Goal: Check status: Check status

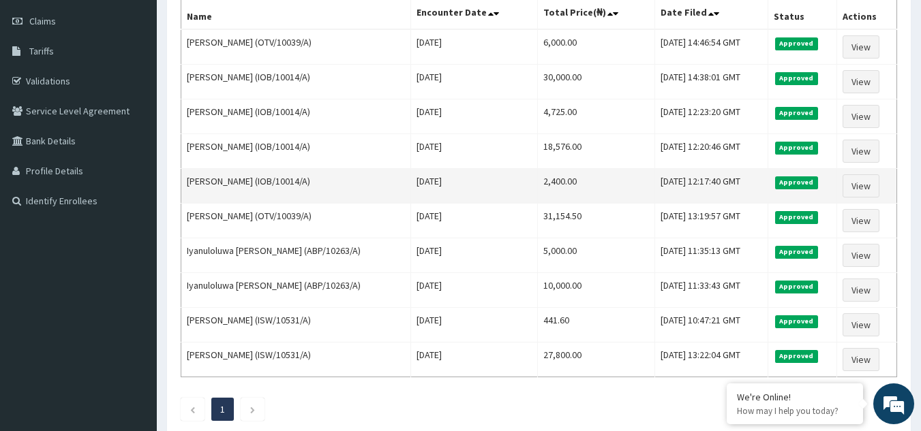
scroll to position [194, 0]
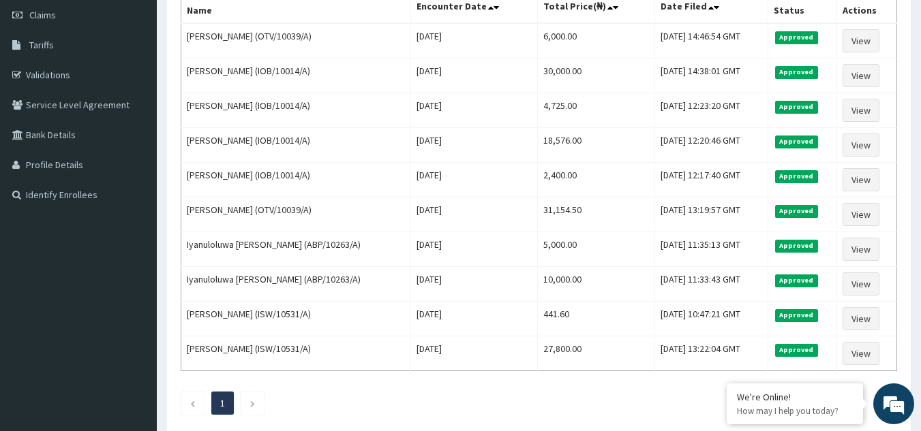
click at [347, 407] on ul "1" at bounding box center [539, 403] width 716 height 23
click at [63, 14] on link "Claims" at bounding box center [78, 15] width 157 height 30
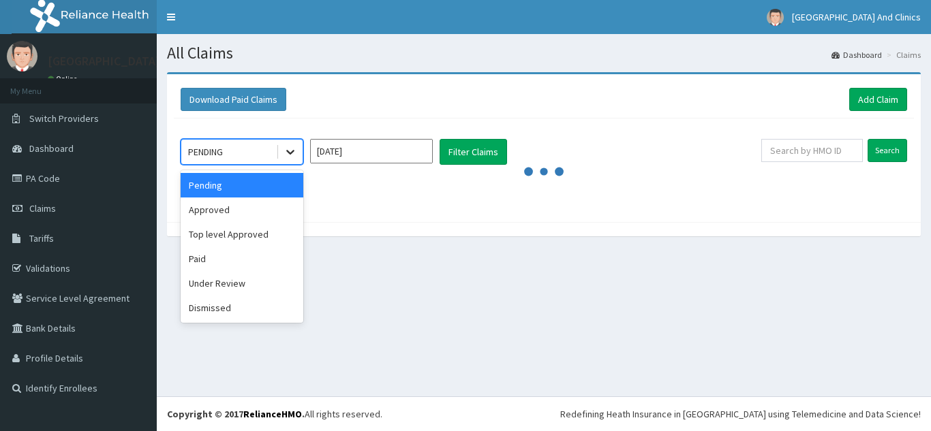
click at [296, 159] on div at bounding box center [290, 152] width 25 height 25
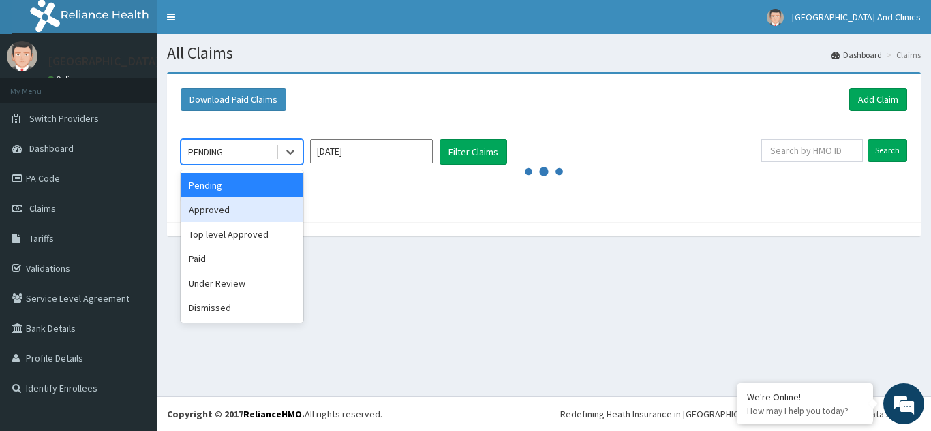
click at [237, 209] on div "Approved" at bounding box center [242, 210] width 123 height 25
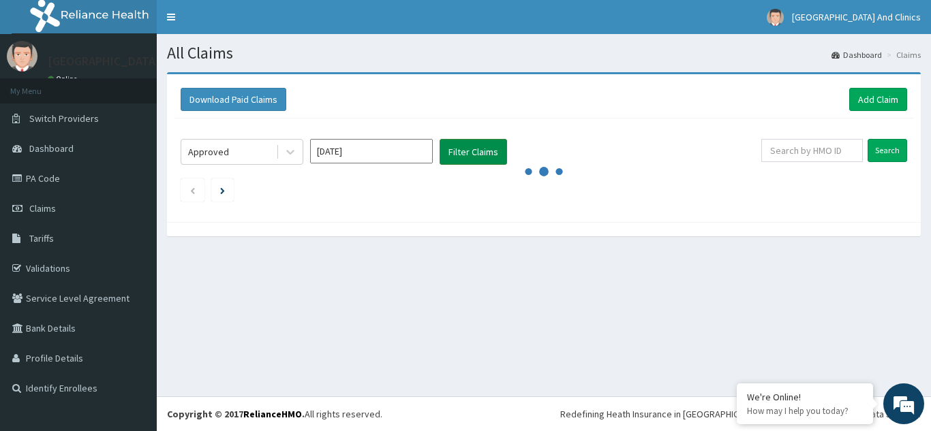
click at [469, 154] on button "Filter Claims" at bounding box center [472, 152] width 67 height 26
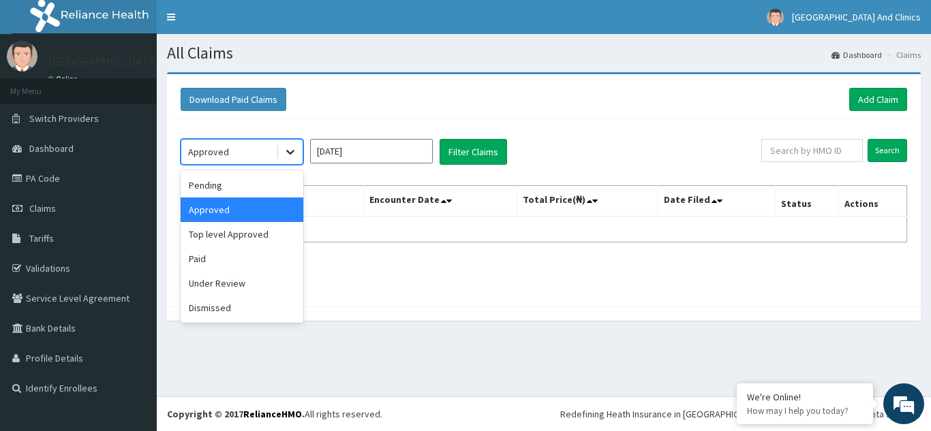
click at [295, 153] on icon at bounding box center [290, 152] width 14 height 14
click at [254, 231] on div "Top level Approved" at bounding box center [242, 234] width 123 height 25
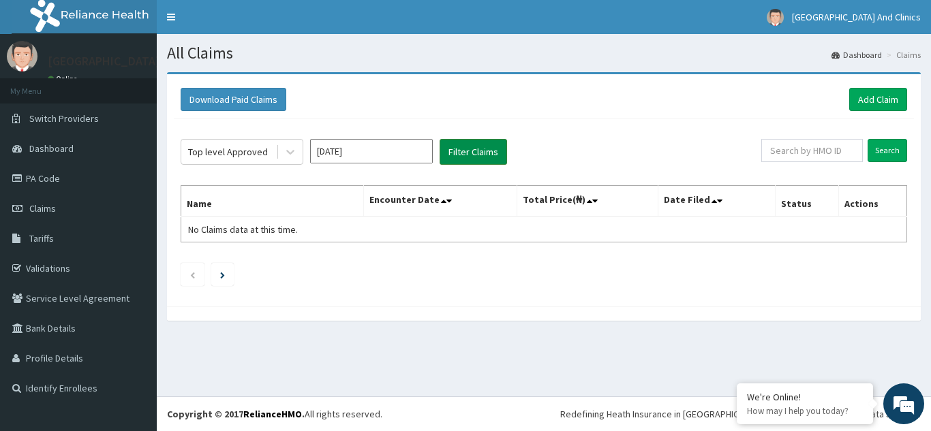
click at [473, 152] on button "Filter Claims" at bounding box center [472, 152] width 67 height 26
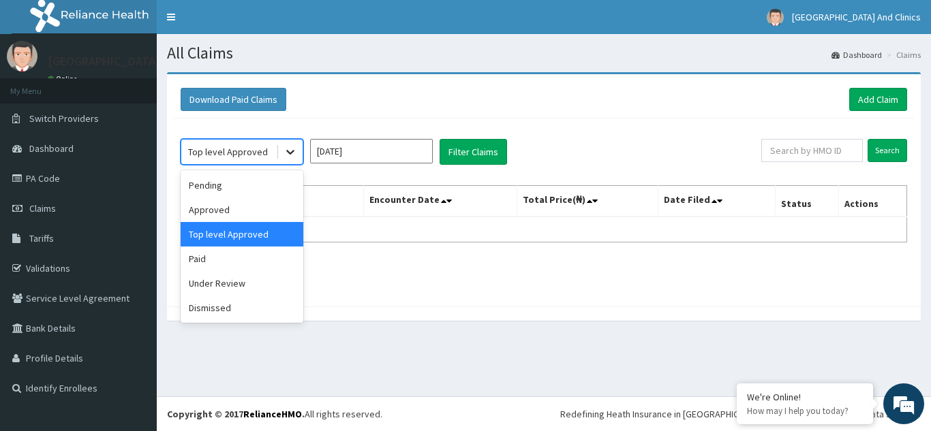
click at [289, 157] on icon at bounding box center [290, 152] width 14 height 14
click at [229, 262] on div "Paid" at bounding box center [242, 259] width 123 height 25
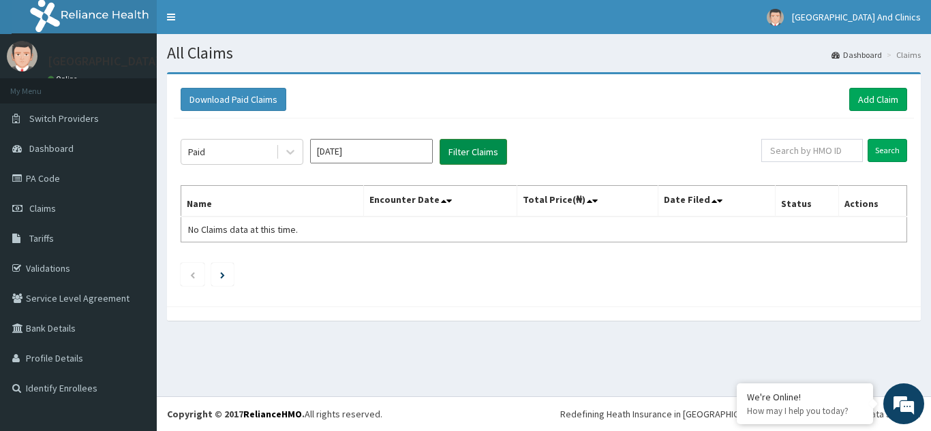
click at [480, 151] on button "Filter Claims" at bounding box center [472, 152] width 67 height 26
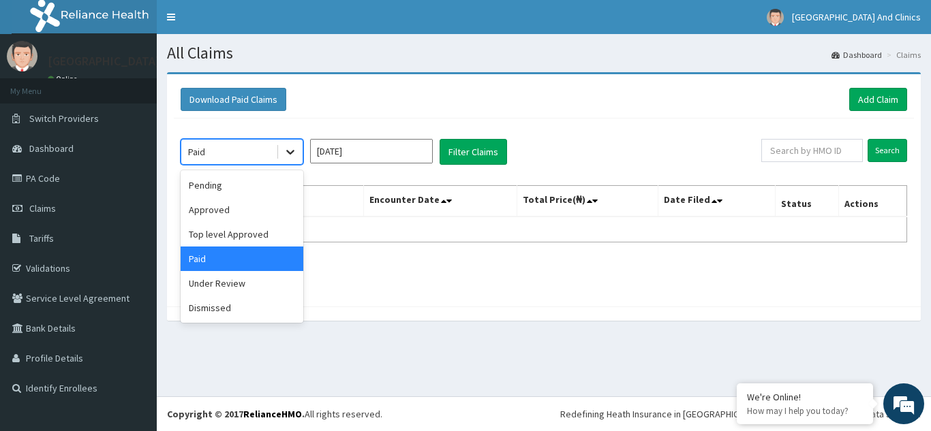
click at [298, 159] on div at bounding box center [290, 152] width 25 height 25
click at [240, 287] on div "Under Review" at bounding box center [242, 283] width 123 height 25
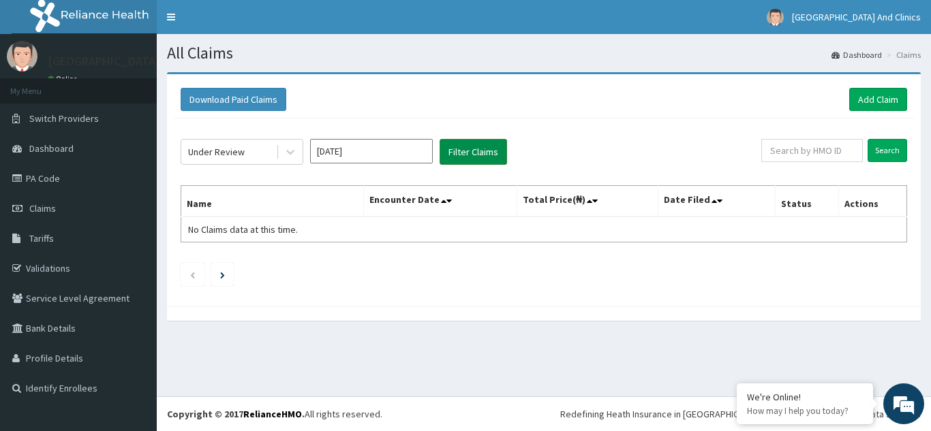
click at [468, 157] on button "Filter Claims" at bounding box center [472, 152] width 67 height 26
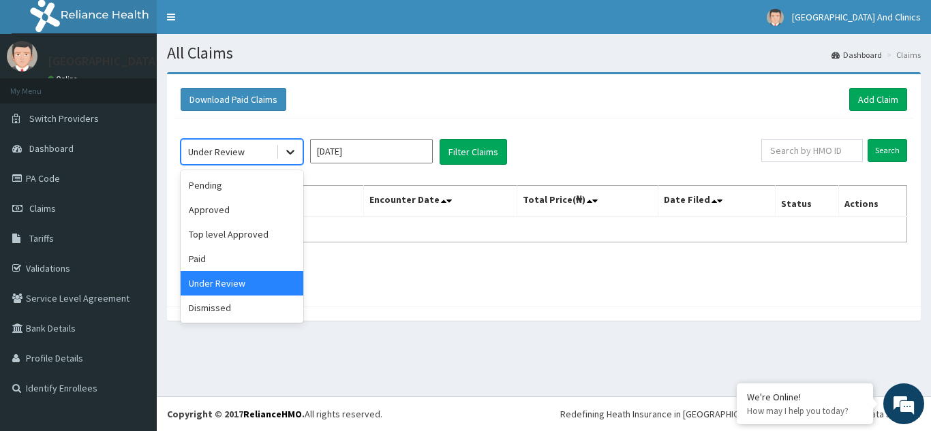
click at [294, 155] on icon at bounding box center [290, 152] width 14 height 14
click at [227, 310] on div "Dismissed" at bounding box center [242, 308] width 123 height 25
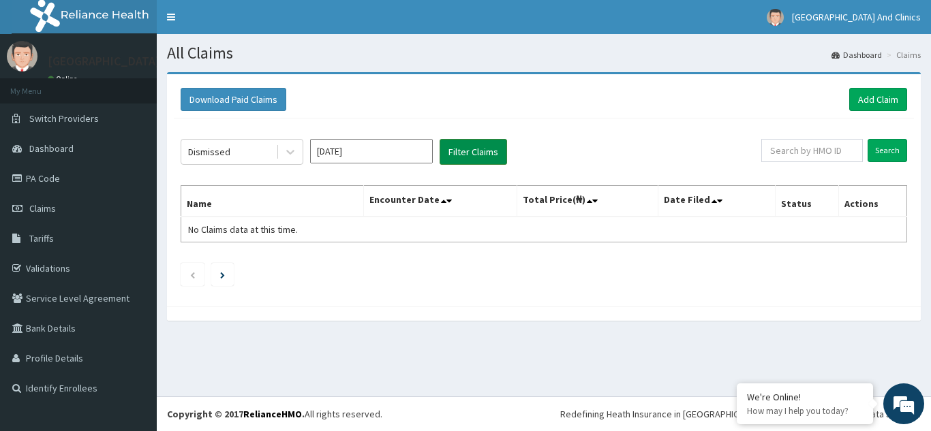
click at [472, 159] on button "Filter Claims" at bounding box center [472, 152] width 67 height 26
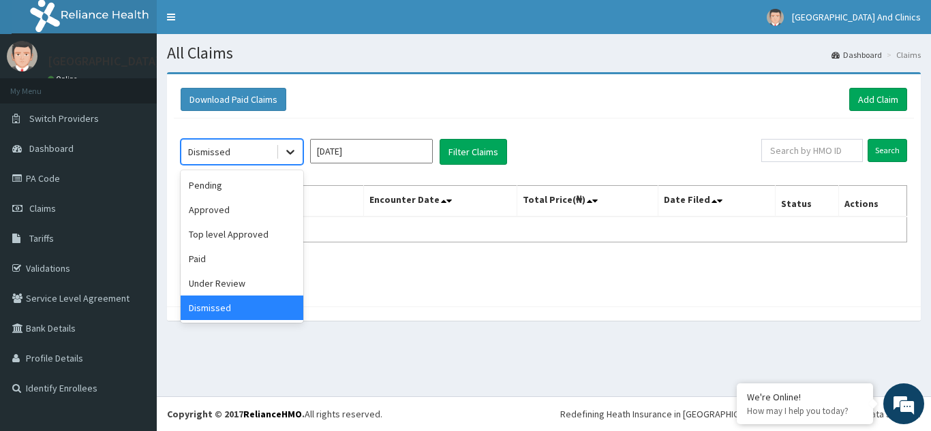
click at [294, 161] on div at bounding box center [290, 152] width 25 height 25
click at [251, 191] on div "Pending" at bounding box center [242, 185] width 123 height 25
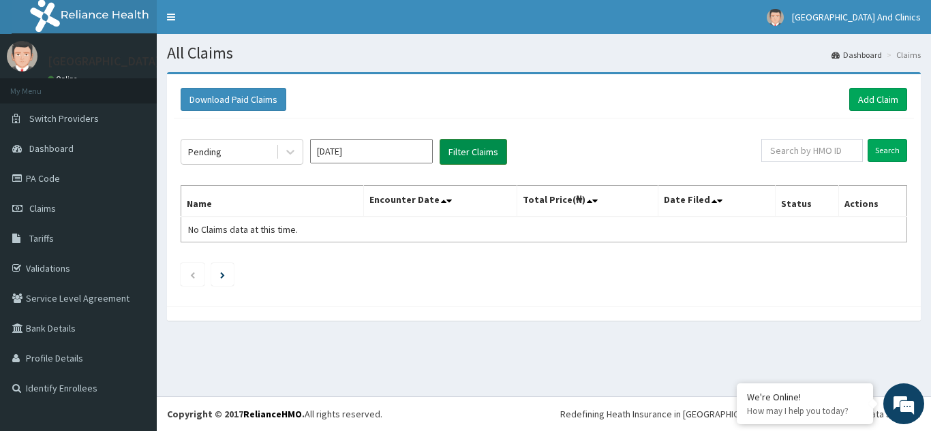
click at [465, 156] on button "Filter Claims" at bounding box center [472, 152] width 67 height 26
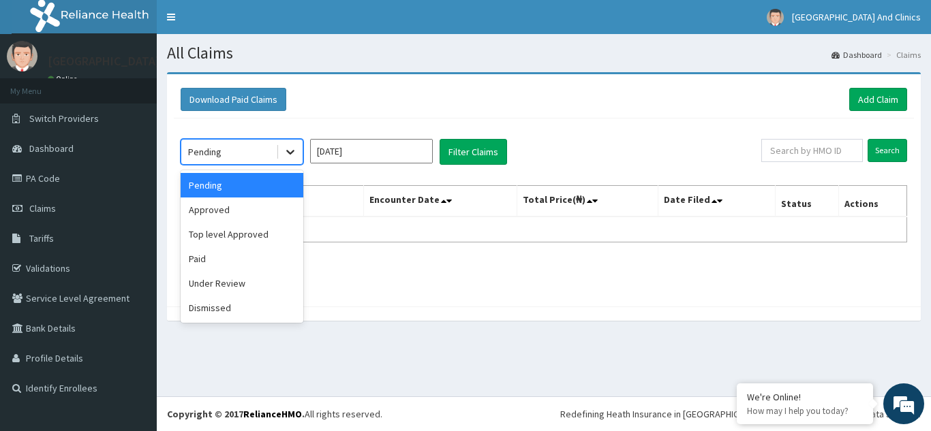
click at [299, 153] on div at bounding box center [290, 152] width 25 height 25
click at [253, 216] on div "Approved" at bounding box center [242, 210] width 123 height 25
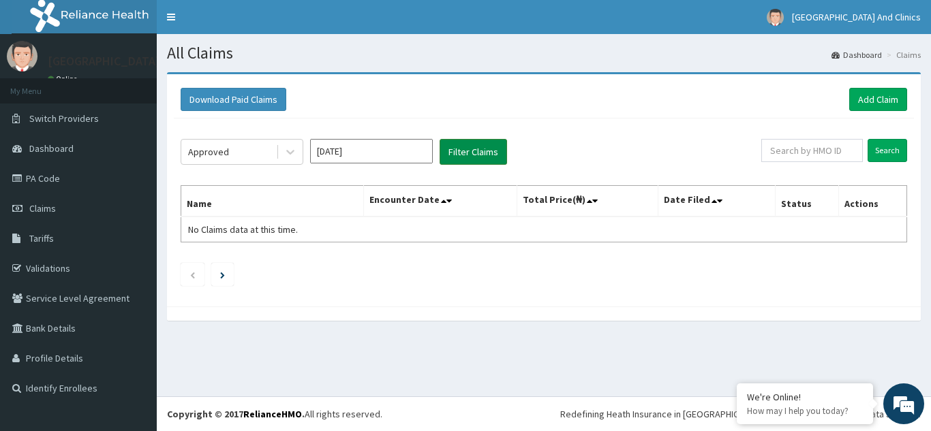
click at [469, 154] on button "Filter Claims" at bounding box center [472, 152] width 67 height 26
click at [457, 153] on button "Filter Claims" at bounding box center [472, 152] width 67 height 26
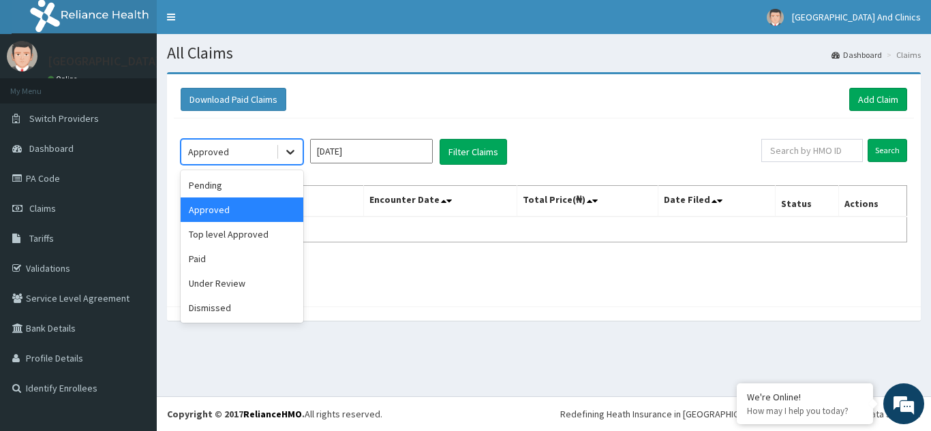
click at [294, 162] on div at bounding box center [290, 152] width 25 height 25
click at [258, 188] on div "Pending" at bounding box center [242, 185] width 123 height 25
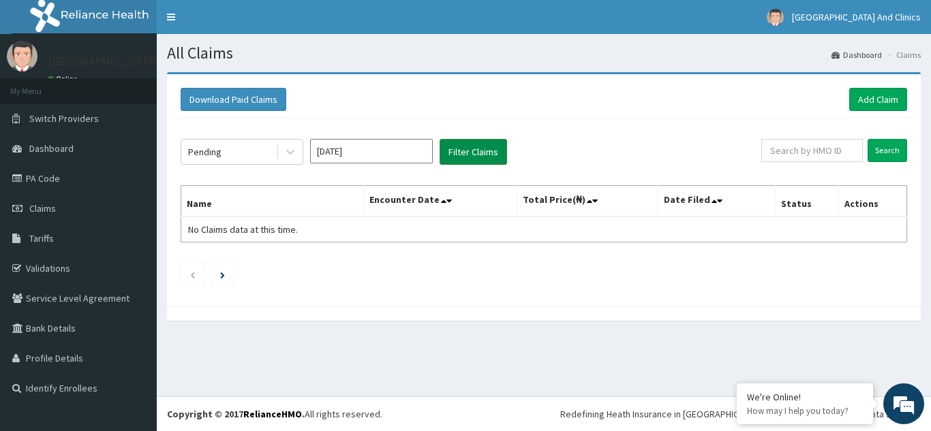
click at [461, 148] on button "Filter Claims" at bounding box center [472, 152] width 67 height 26
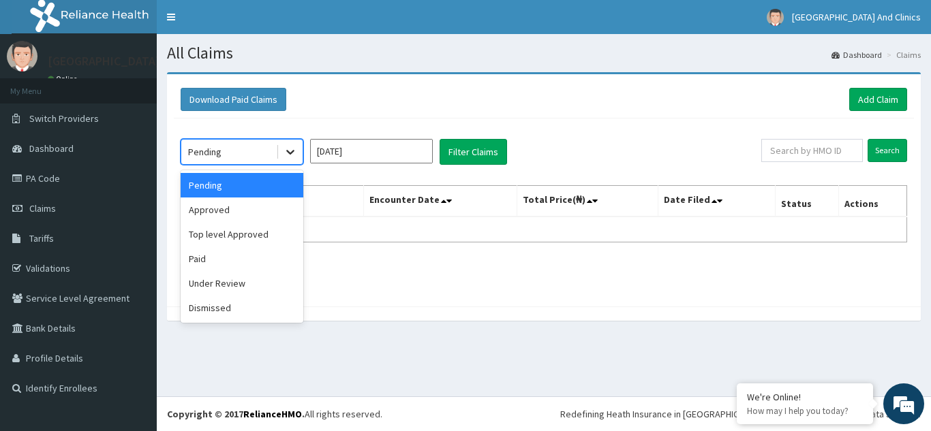
click at [288, 157] on icon at bounding box center [290, 152] width 14 height 14
click at [238, 236] on div "Top level Approved" at bounding box center [242, 234] width 123 height 25
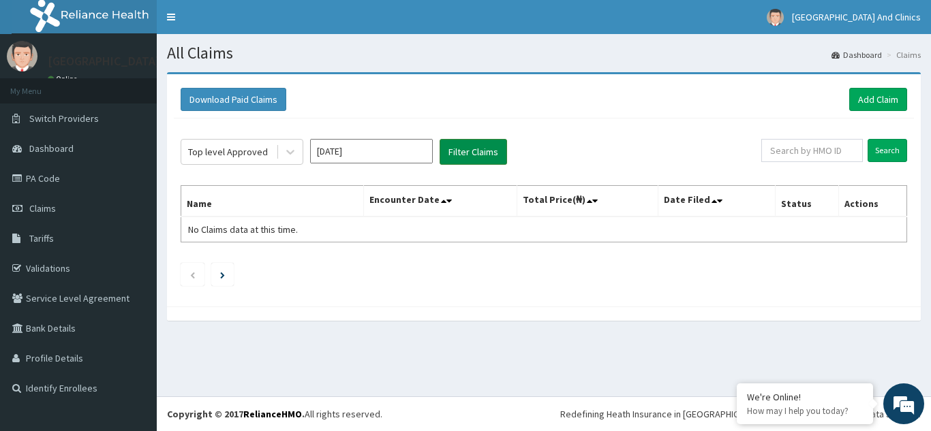
click at [468, 154] on button "Filter Claims" at bounding box center [472, 152] width 67 height 26
click at [294, 153] on icon at bounding box center [290, 152] width 14 height 14
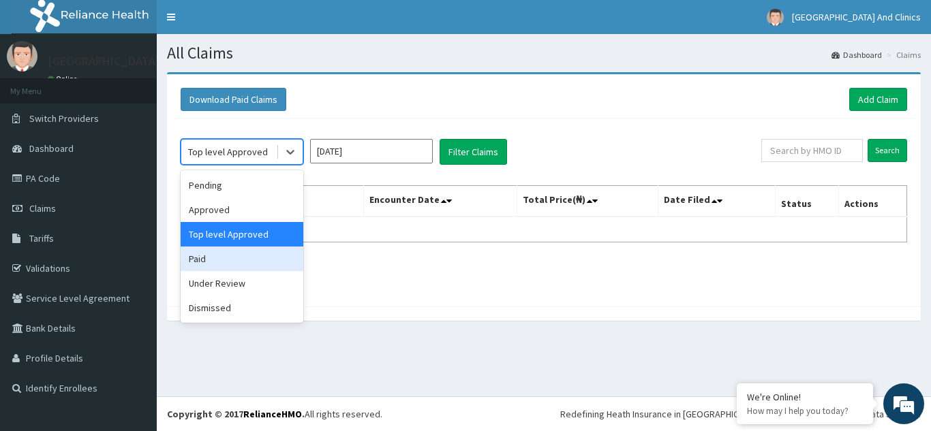
click at [221, 269] on div "Paid" at bounding box center [242, 259] width 123 height 25
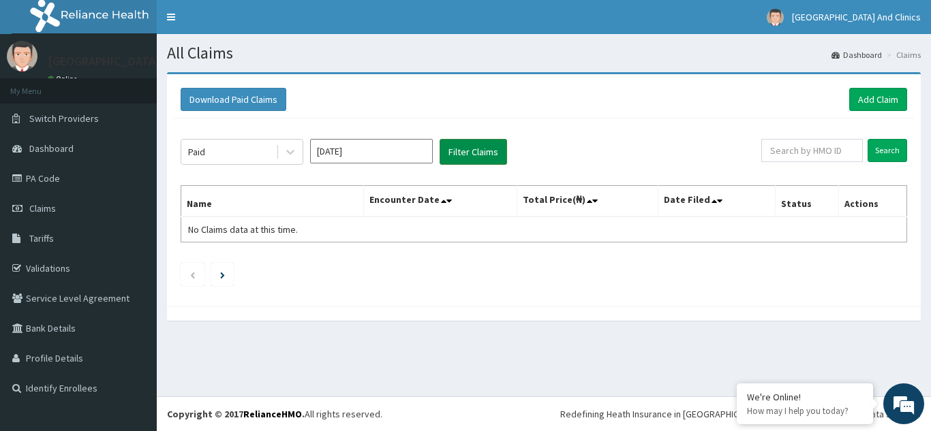
click at [481, 148] on button "Filter Claims" at bounding box center [472, 152] width 67 height 26
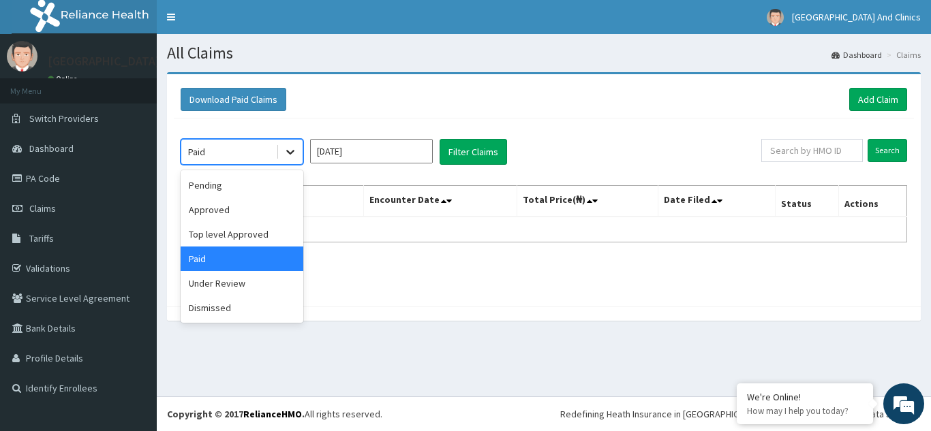
click at [298, 157] on div at bounding box center [290, 152] width 25 height 25
click at [238, 240] on div "Top level Approved" at bounding box center [242, 234] width 123 height 25
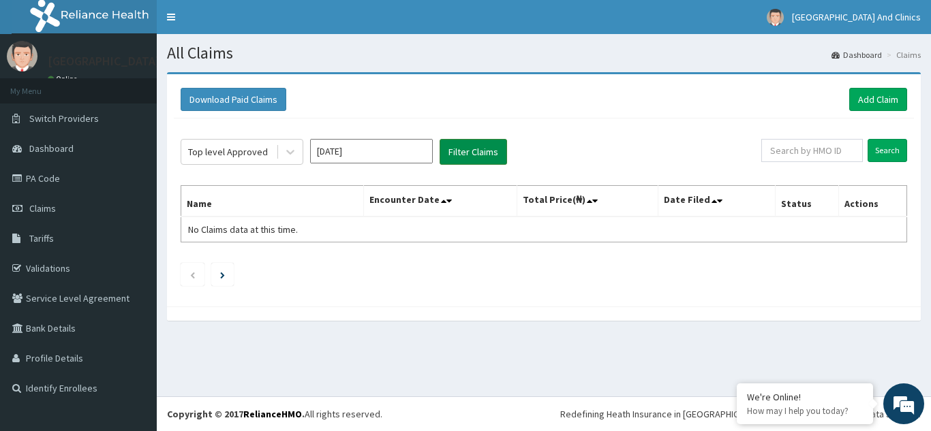
click at [482, 153] on button "Filter Claims" at bounding box center [472, 152] width 67 height 26
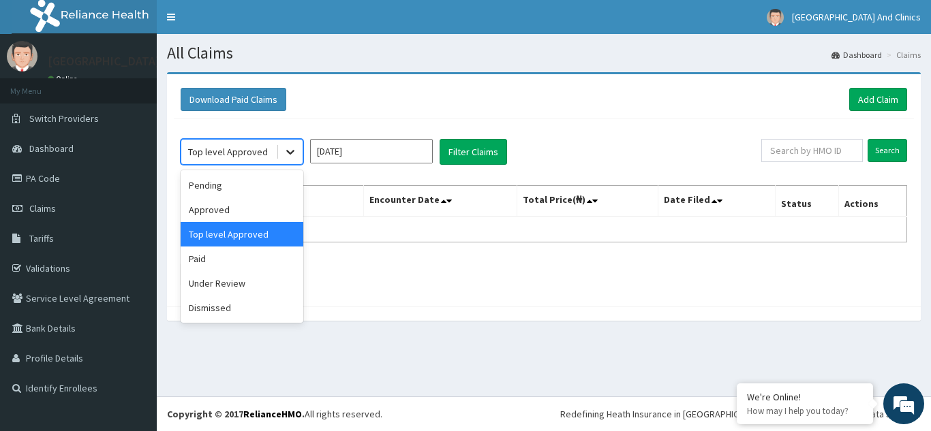
click at [288, 157] on icon at bounding box center [290, 152] width 14 height 14
click at [223, 284] on div "Under Review" at bounding box center [242, 283] width 123 height 25
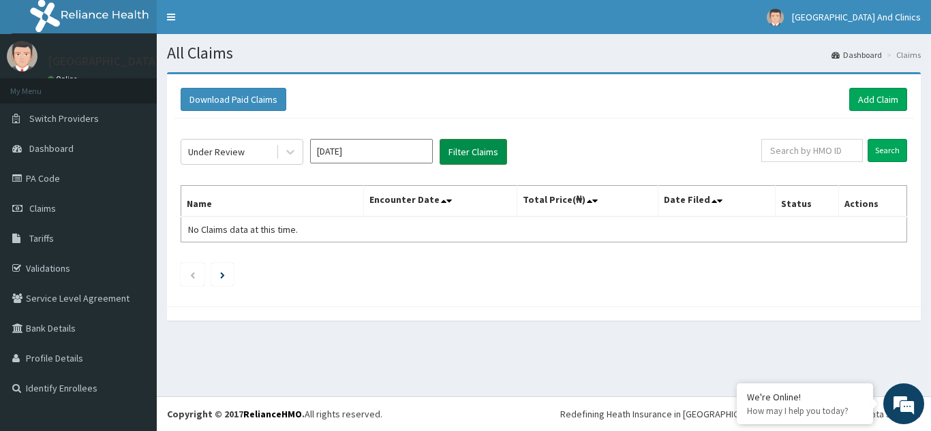
click at [480, 156] on button "Filter Claims" at bounding box center [472, 152] width 67 height 26
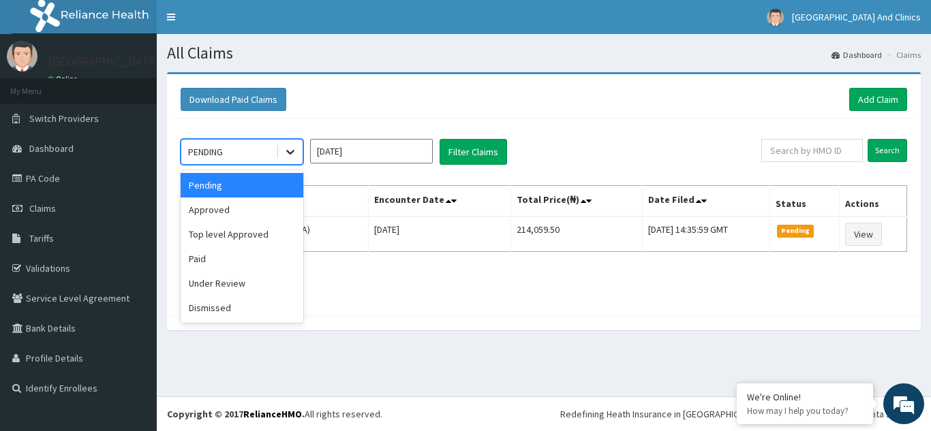
click at [294, 155] on icon at bounding box center [290, 152] width 14 height 14
click at [251, 210] on div "Approved" at bounding box center [242, 210] width 123 height 25
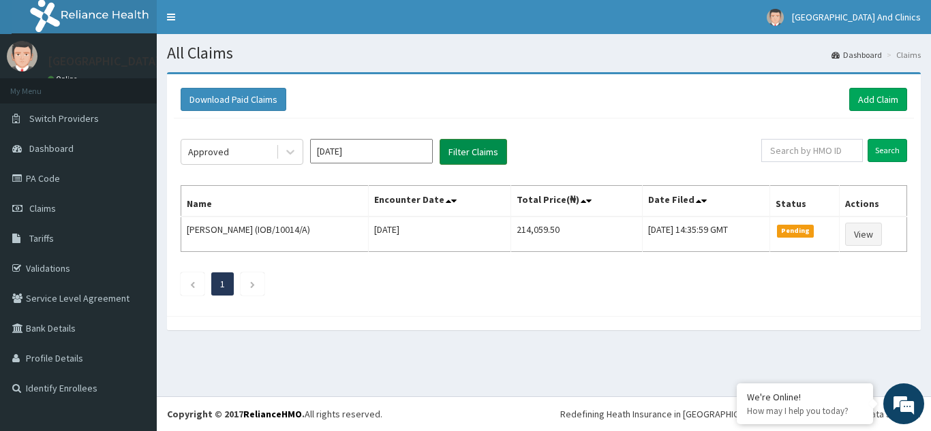
click at [474, 157] on button "Filter Claims" at bounding box center [472, 152] width 67 height 26
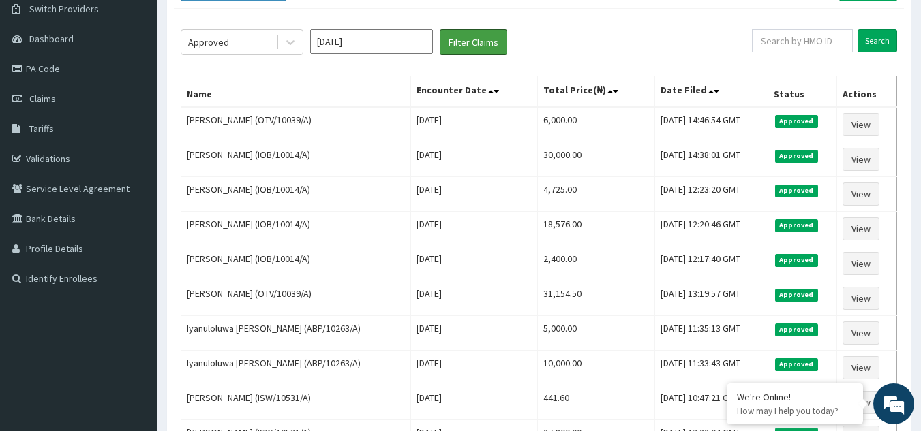
scroll to position [82, 0]
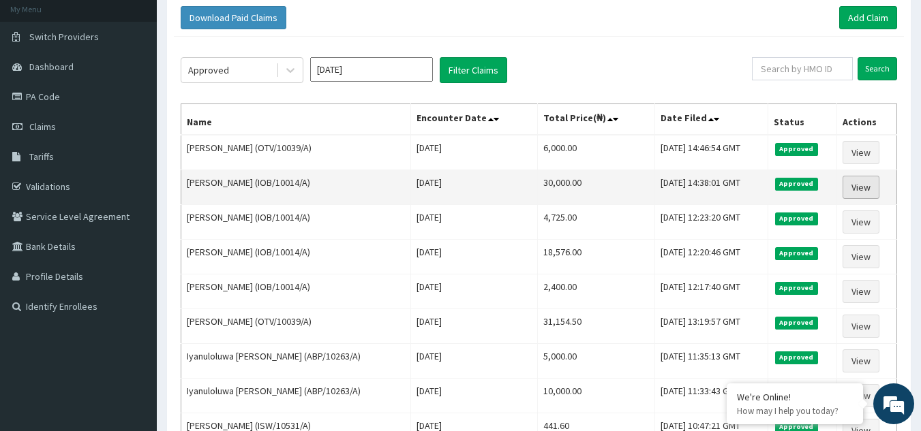
click at [857, 189] on link "View" at bounding box center [860, 187] width 37 height 23
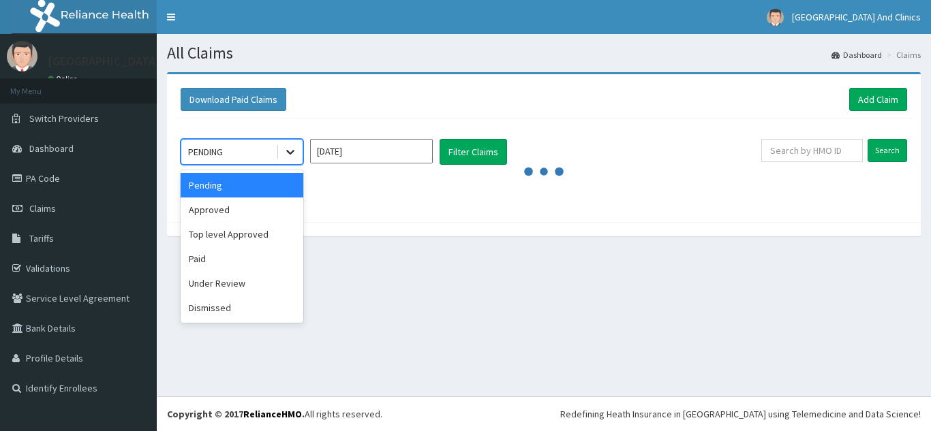
click at [286, 159] on icon at bounding box center [290, 152] width 14 height 14
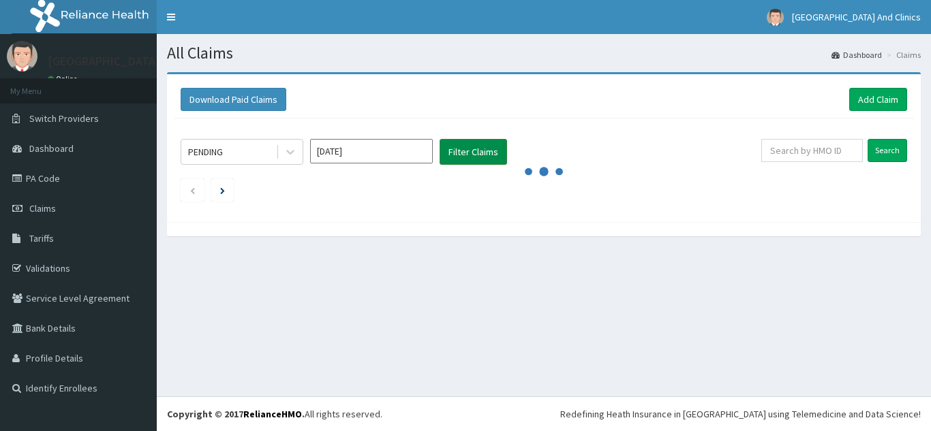
click at [480, 147] on button "Filter Claims" at bounding box center [472, 152] width 67 height 26
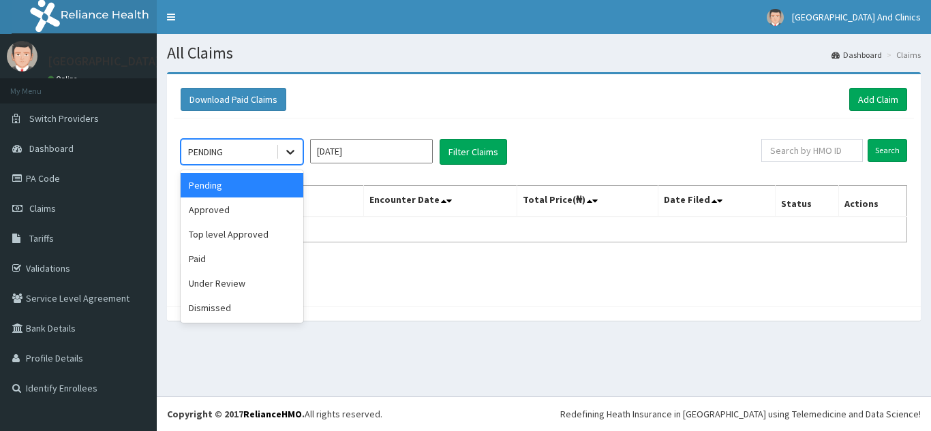
click at [292, 150] on icon at bounding box center [290, 152] width 14 height 14
click at [234, 217] on div "Approved" at bounding box center [242, 210] width 123 height 25
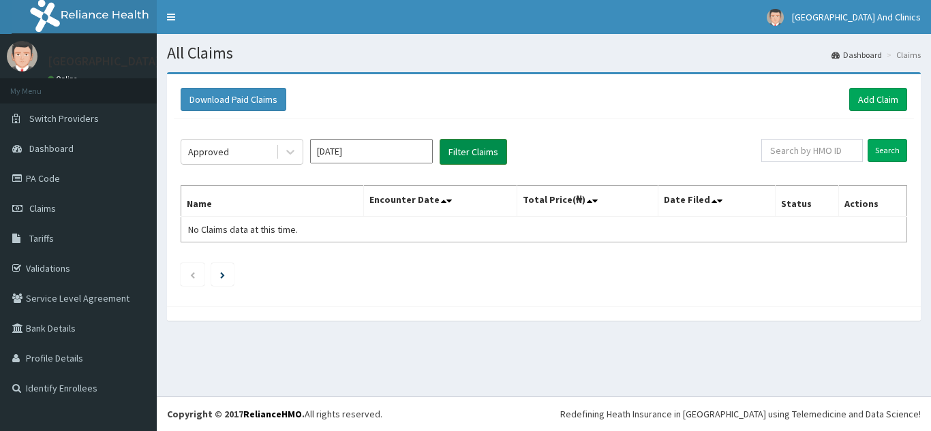
click at [485, 149] on button "Filter Claims" at bounding box center [472, 152] width 67 height 26
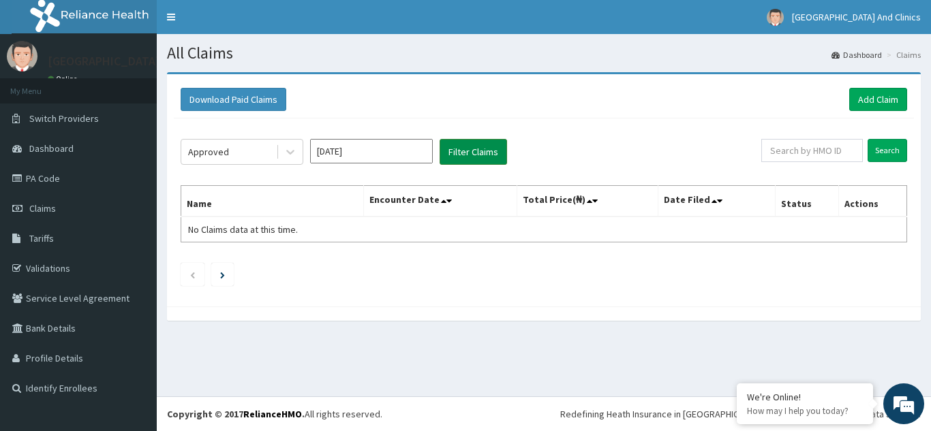
click at [478, 153] on button "Filter Claims" at bounding box center [472, 152] width 67 height 26
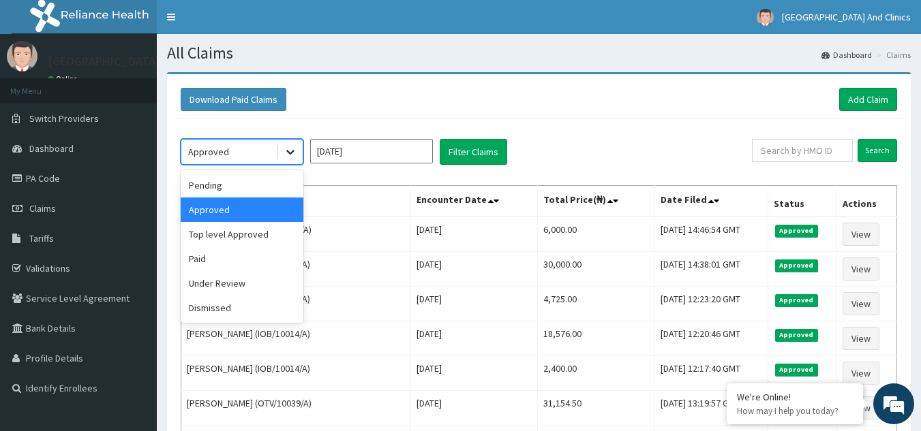
click at [297, 161] on div at bounding box center [290, 152] width 25 height 25
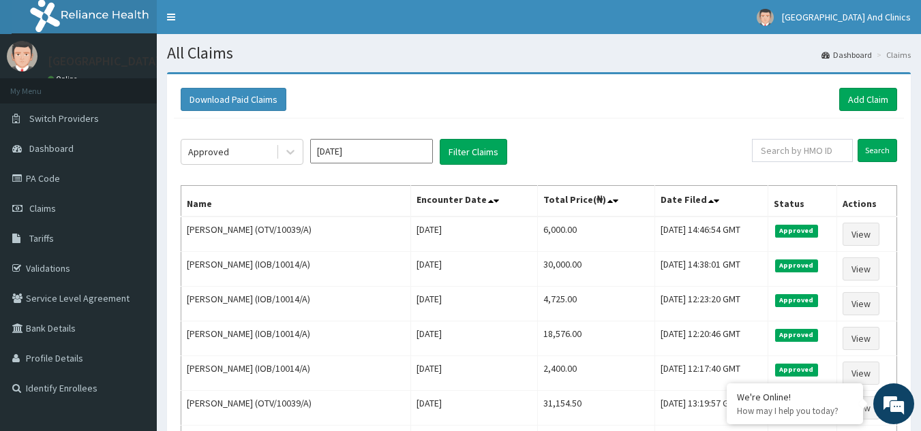
click at [608, 97] on div "Download Paid Claims Add Claim" at bounding box center [539, 99] width 716 height 23
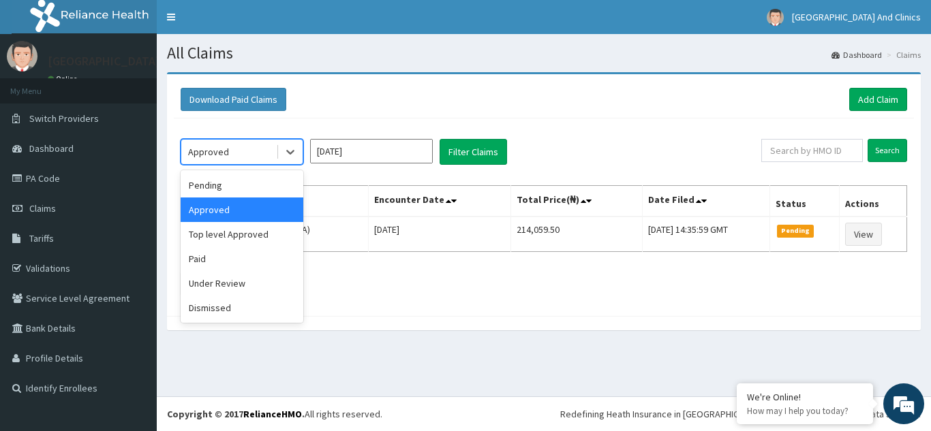
click at [223, 212] on div "Approved" at bounding box center [242, 210] width 123 height 25
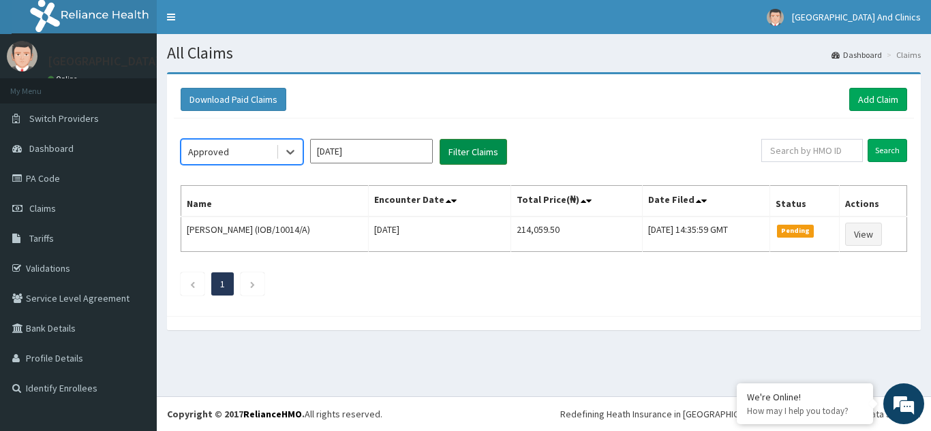
click at [459, 154] on button "Filter Claims" at bounding box center [472, 152] width 67 height 26
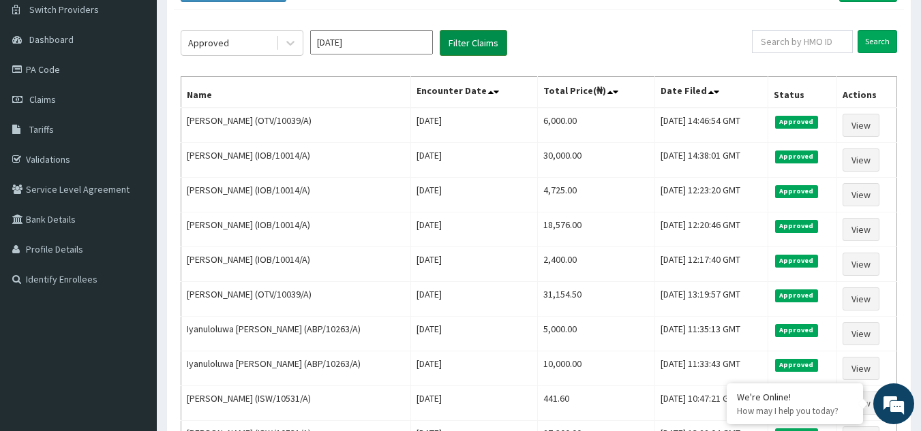
scroll to position [136, 0]
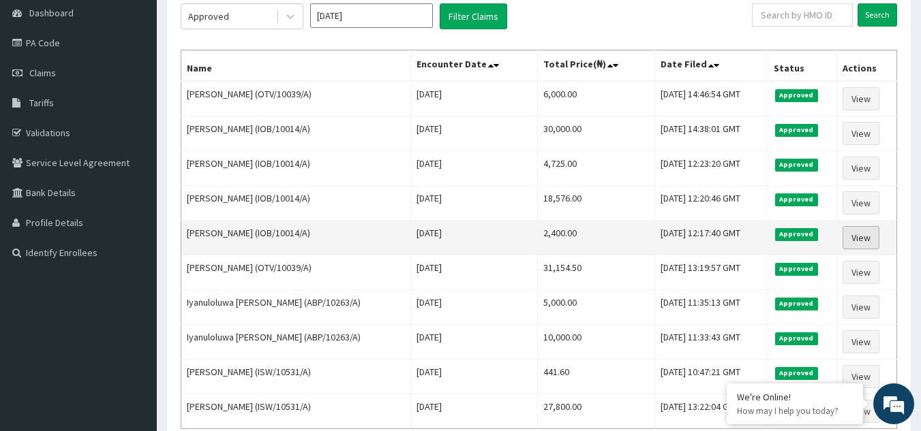
click at [867, 236] on link "View" at bounding box center [860, 237] width 37 height 23
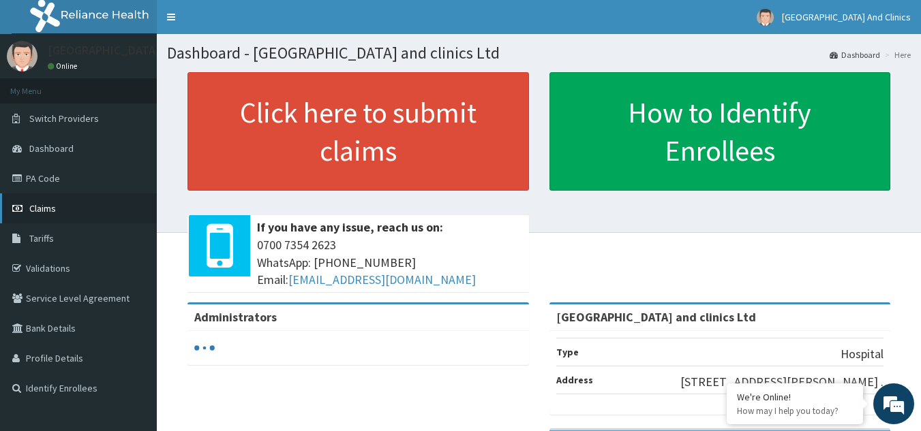
click at [51, 209] on span "Claims" at bounding box center [42, 208] width 27 height 12
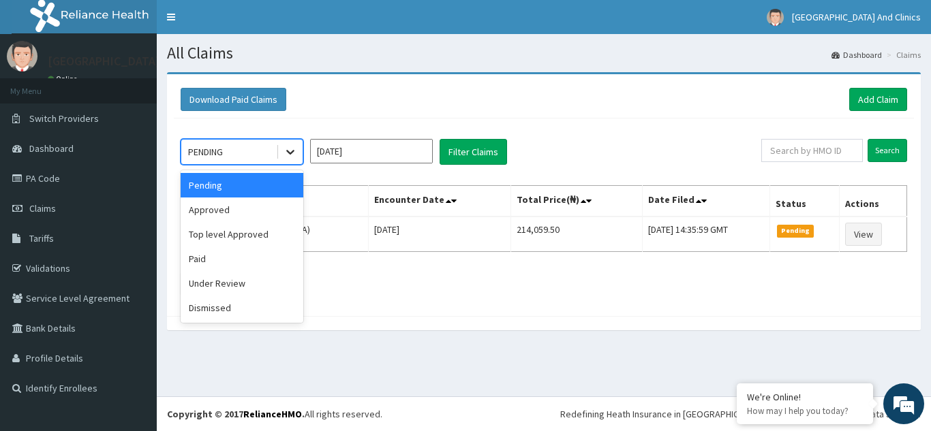
click at [298, 151] on div at bounding box center [290, 152] width 25 height 25
click at [262, 209] on div "Approved" at bounding box center [242, 210] width 123 height 25
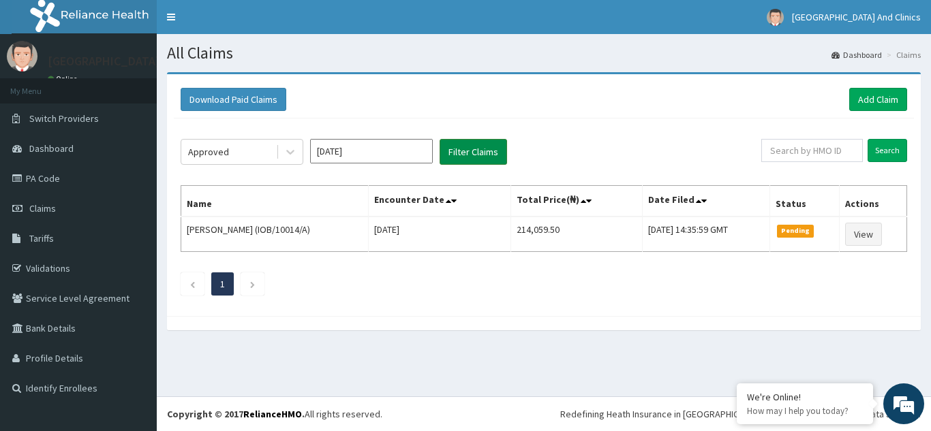
click at [478, 156] on button "Filter Claims" at bounding box center [472, 152] width 67 height 26
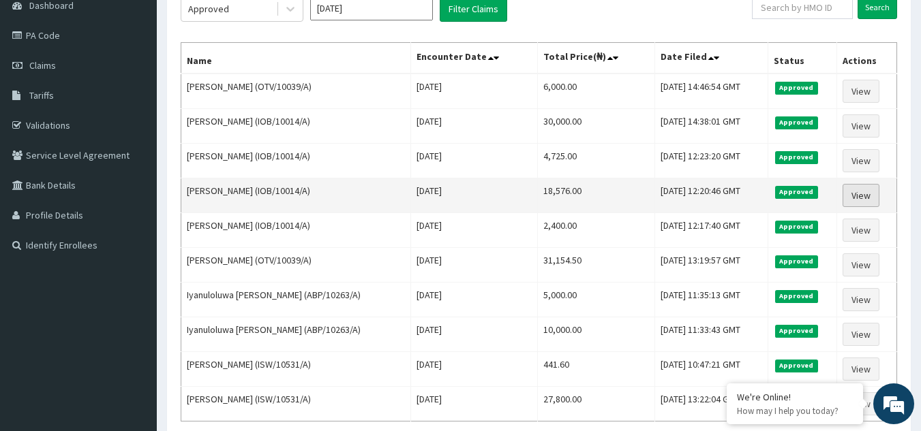
click at [858, 194] on link "View" at bounding box center [860, 195] width 37 height 23
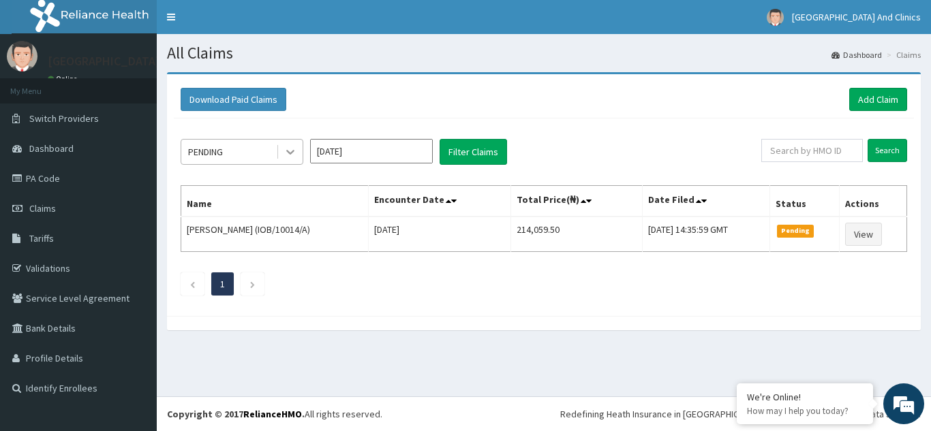
click at [279, 160] on div at bounding box center [290, 152] width 25 height 25
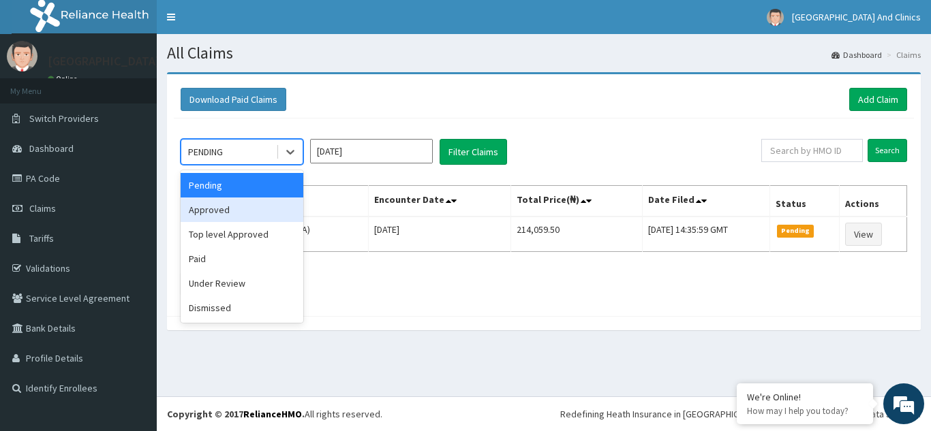
click at [253, 202] on div "Approved" at bounding box center [242, 210] width 123 height 25
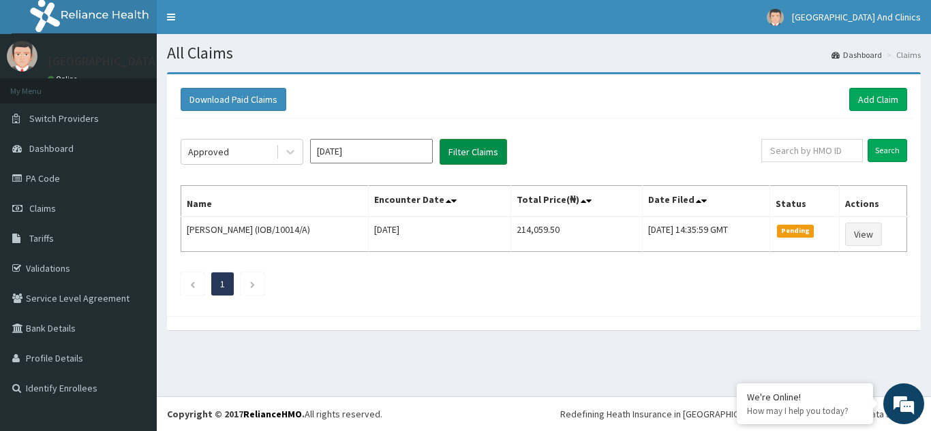
click at [472, 154] on button "Filter Claims" at bounding box center [472, 152] width 67 height 26
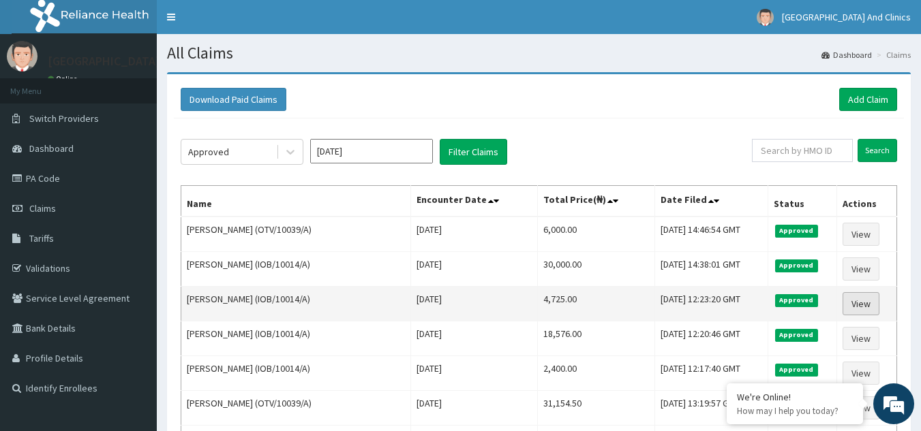
click at [866, 303] on link "View" at bounding box center [860, 303] width 37 height 23
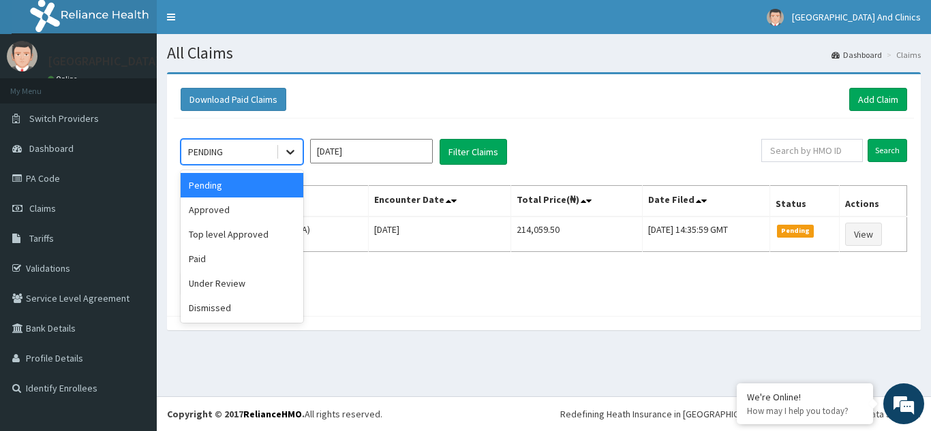
click at [278, 152] on div at bounding box center [290, 152] width 25 height 25
click at [226, 236] on div "Top level Approved" at bounding box center [242, 234] width 123 height 25
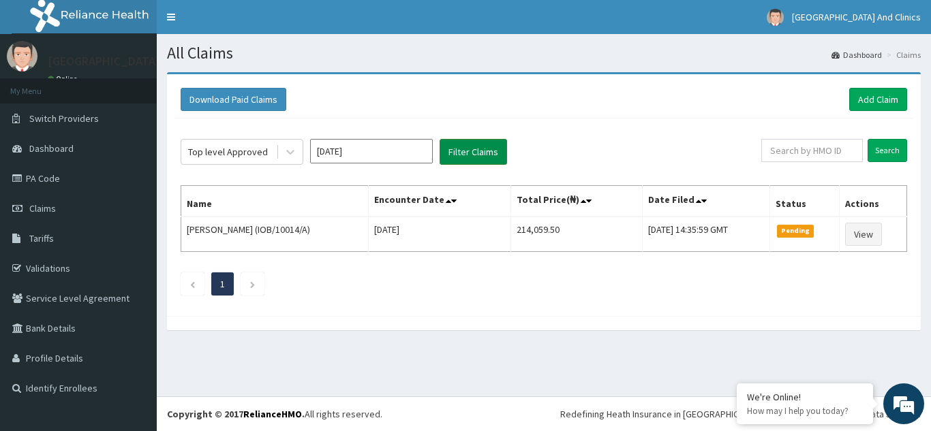
click at [480, 155] on button "Filter Claims" at bounding box center [472, 152] width 67 height 26
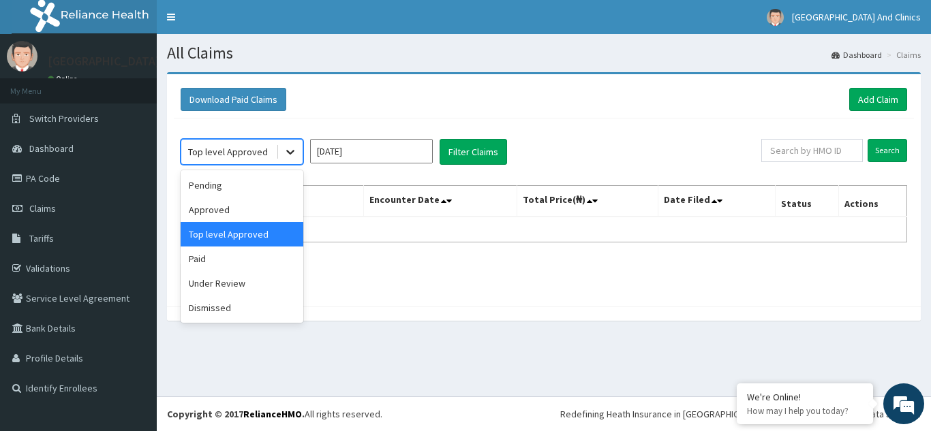
click at [289, 149] on icon at bounding box center [290, 152] width 14 height 14
click at [225, 262] on div "Paid" at bounding box center [242, 259] width 123 height 25
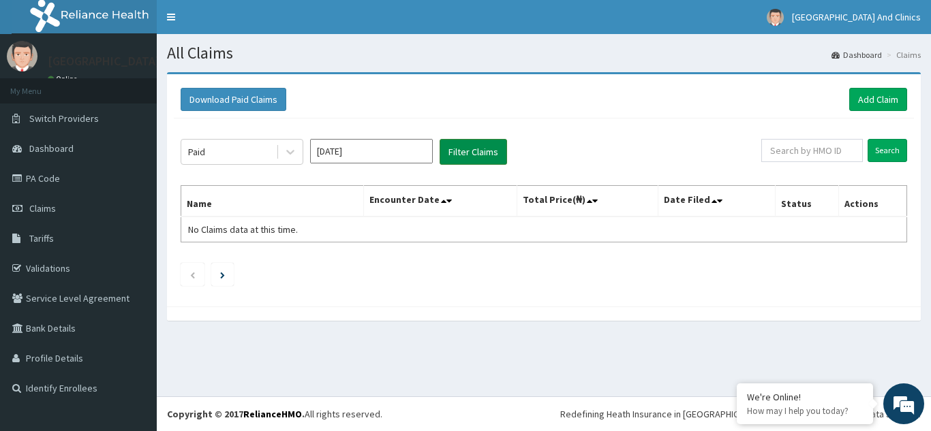
click at [478, 153] on button "Filter Claims" at bounding box center [472, 152] width 67 height 26
click at [480, 150] on button "Filter Claims" at bounding box center [472, 152] width 67 height 26
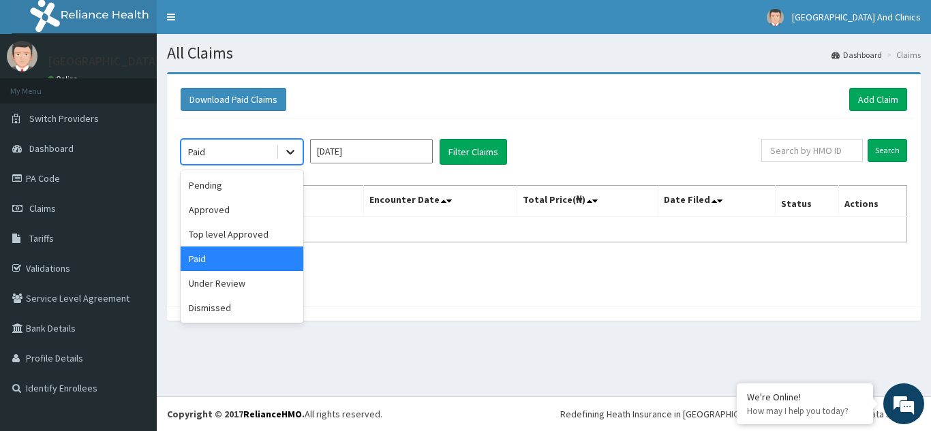
click at [295, 153] on icon at bounding box center [290, 152] width 14 height 14
click at [210, 283] on div "Under Review" at bounding box center [242, 283] width 123 height 25
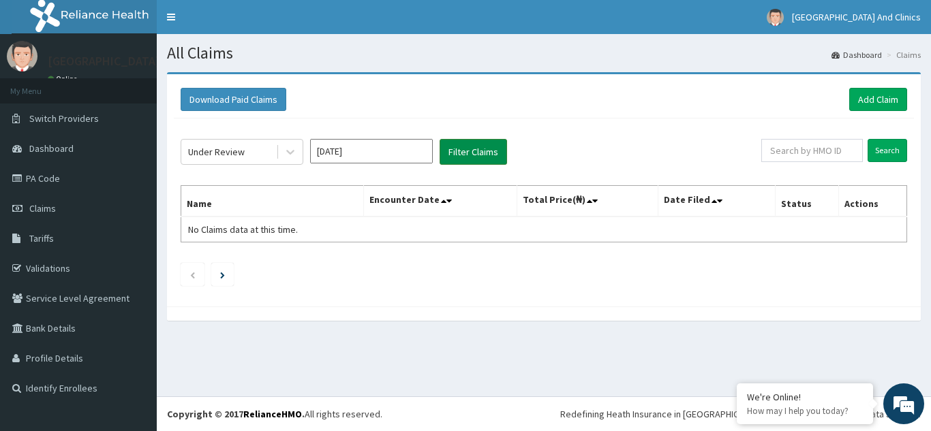
click at [475, 151] on button "Filter Claims" at bounding box center [472, 152] width 67 height 26
click at [471, 157] on button "Filter Claims" at bounding box center [472, 152] width 67 height 26
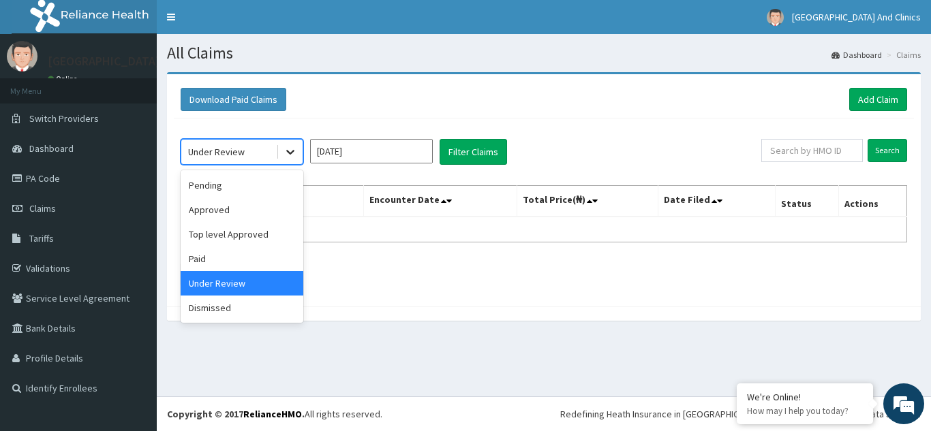
click at [292, 163] on div at bounding box center [290, 152] width 25 height 25
click at [237, 312] on div "Dismissed" at bounding box center [242, 308] width 123 height 25
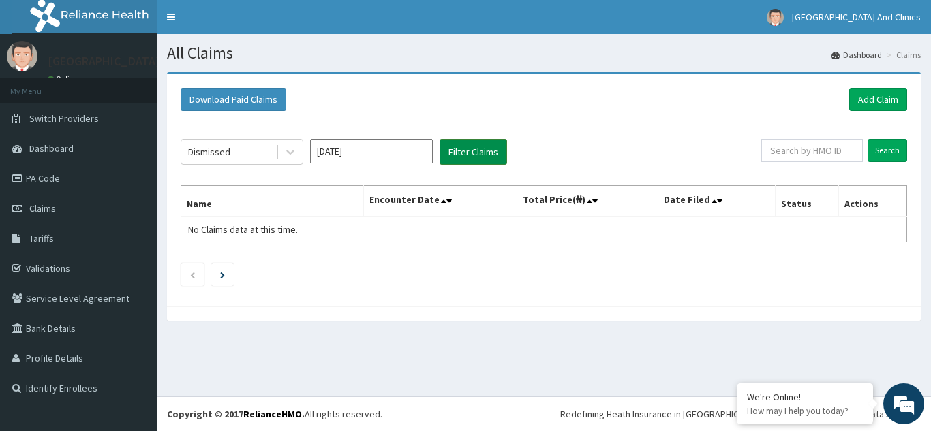
click at [469, 159] on button "Filter Claims" at bounding box center [472, 152] width 67 height 26
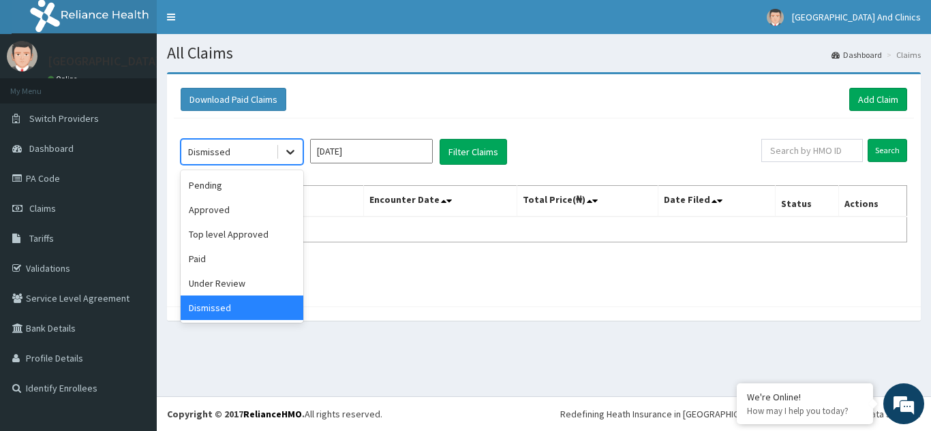
click at [288, 155] on icon at bounding box center [290, 152] width 14 height 14
click at [235, 208] on div "Approved" at bounding box center [242, 210] width 123 height 25
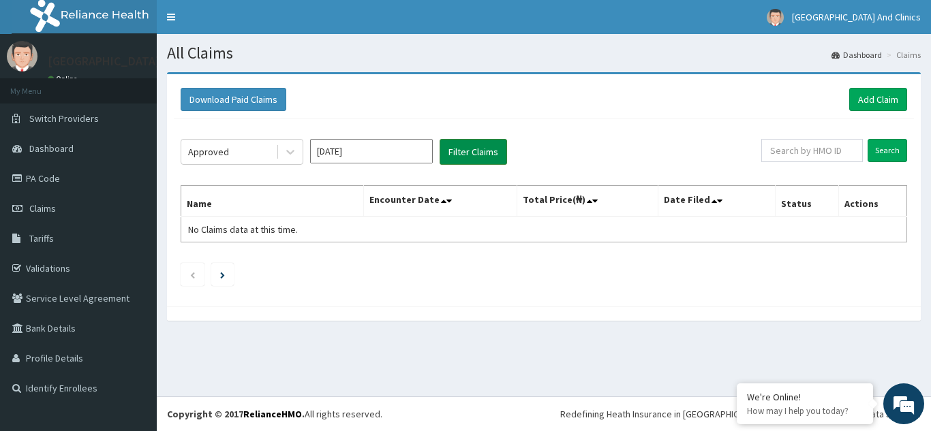
click at [466, 151] on button "Filter Claims" at bounding box center [472, 152] width 67 height 26
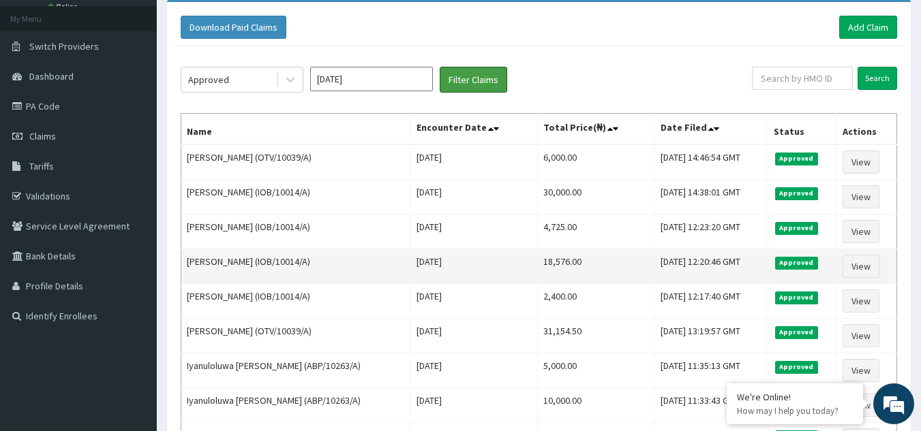
scroll to position [91, 0]
